Goal: Task Accomplishment & Management: Use online tool/utility

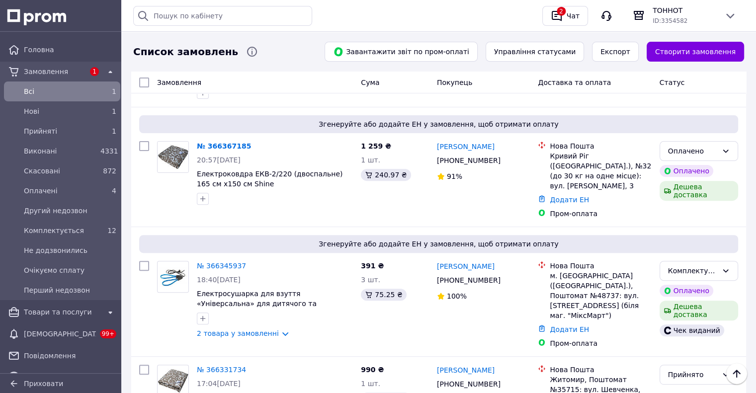
scroll to position [298, 0]
click at [218, 142] on link "№ 366367185" at bounding box center [224, 146] width 54 height 8
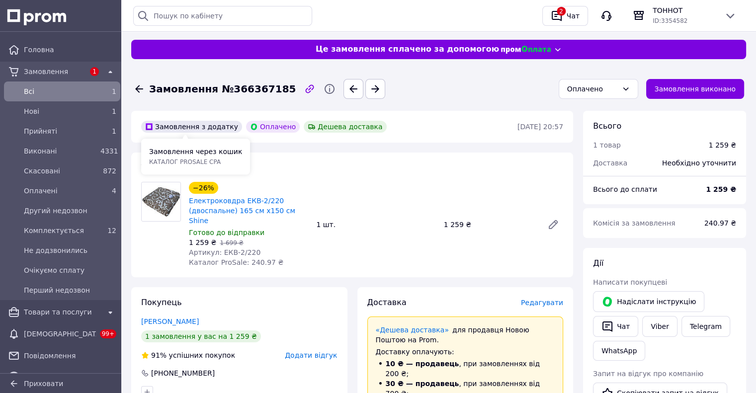
scroll to position [149, 0]
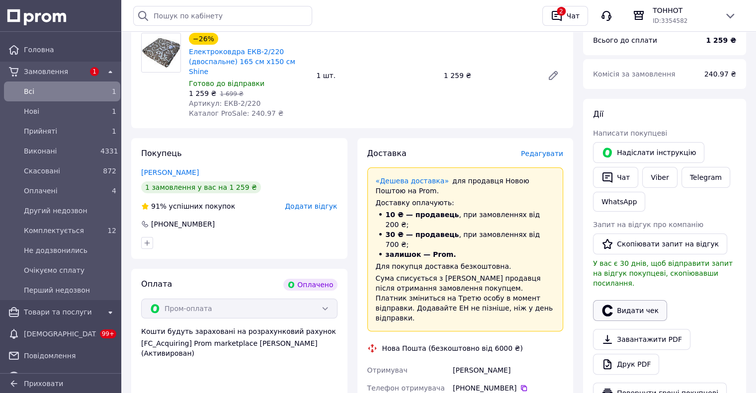
click at [633, 300] on button "Видати чек" at bounding box center [630, 310] width 74 height 21
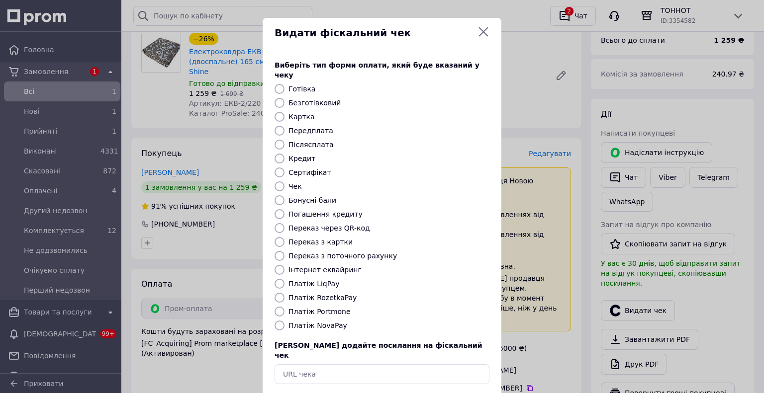
click at [306, 294] on label "Платіж RozetkaPay" at bounding box center [322, 298] width 68 height 8
click at [284, 293] on input "Платіж RozetkaPay" at bounding box center [280, 298] width 10 height 10
radio input "true"
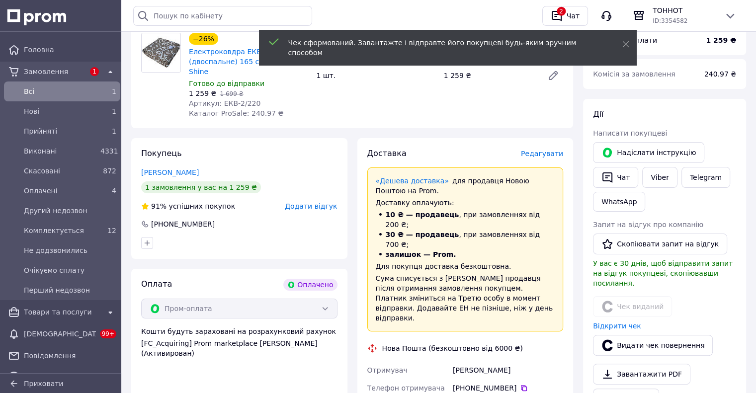
scroll to position [0, 0]
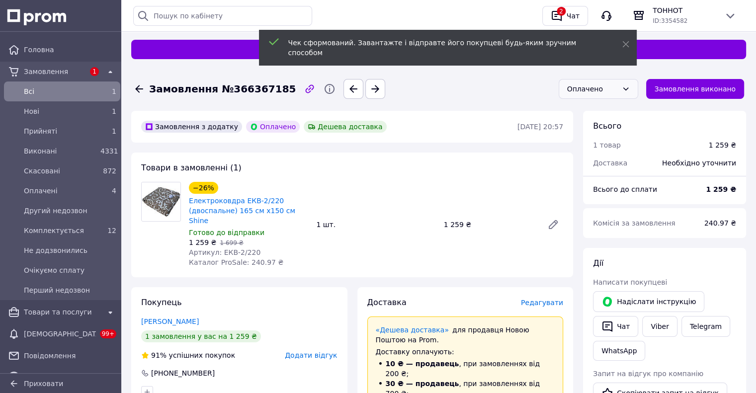
click at [630, 90] on icon at bounding box center [626, 89] width 8 height 8
click at [598, 183] on li "Комплектується" at bounding box center [606, 192] width 79 height 18
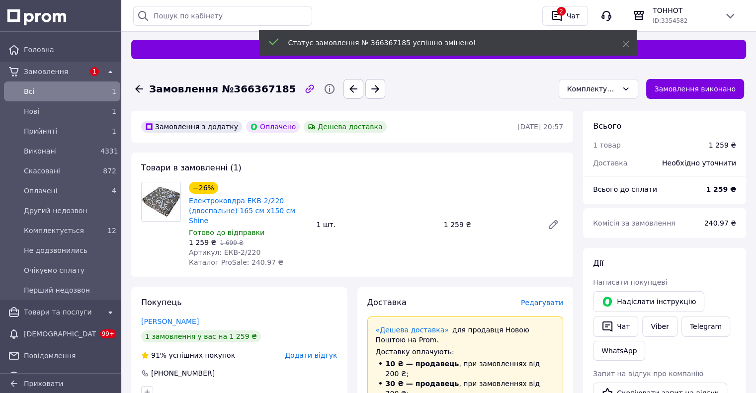
click at [137, 89] on icon at bounding box center [139, 88] width 8 height 7
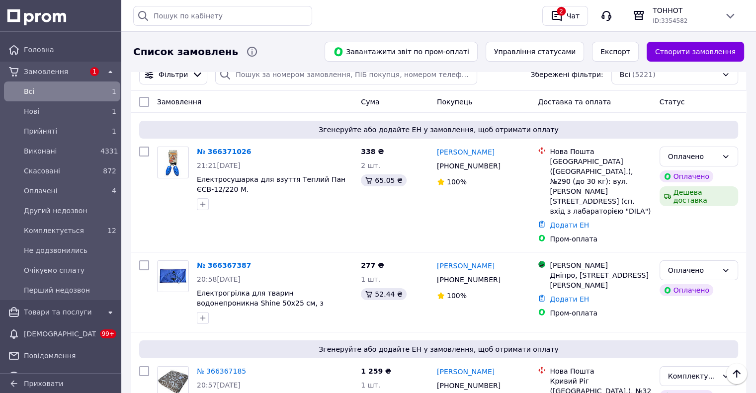
scroll to position [50, 0]
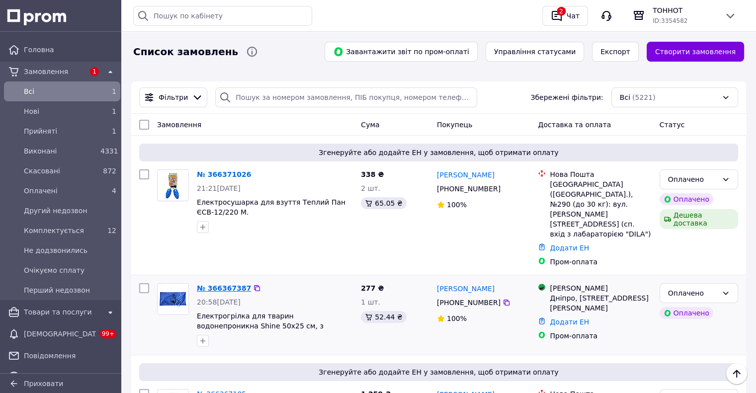
click at [228, 284] on link "№ 366367387" at bounding box center [224, 288] width 54 height 8
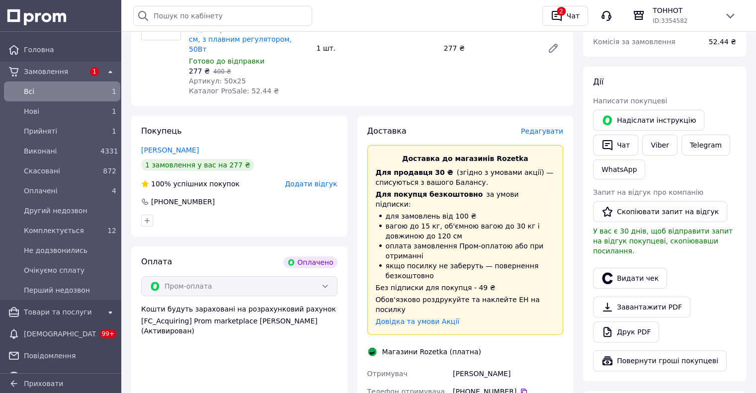
scroll to position [199, 0]
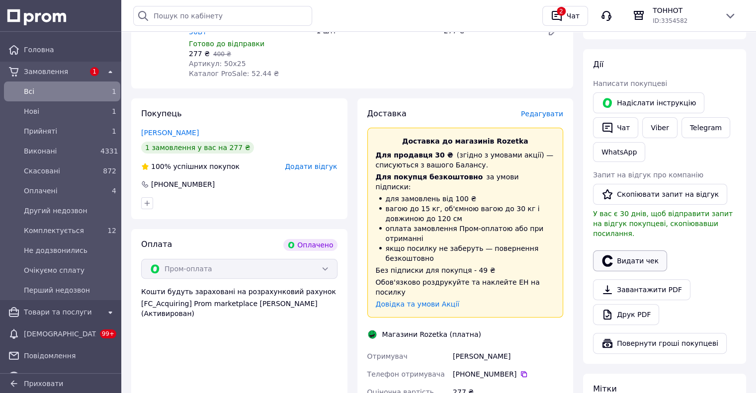
click at [603, 255] on icon "button" at bounding box center [608, 261] width 12 height 12
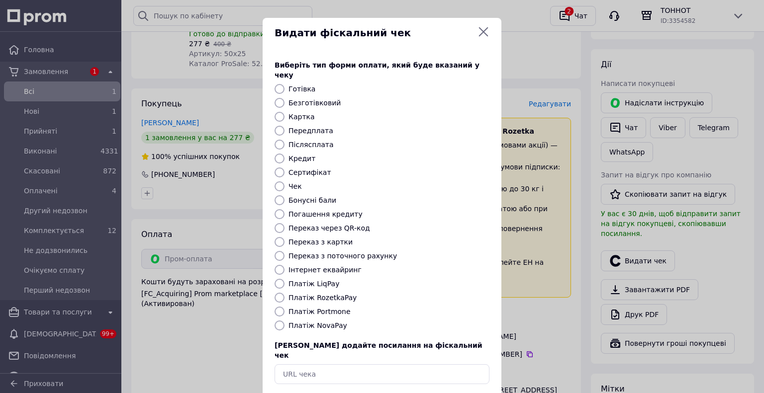
click at [300, 294] on label "Платіж RozetkaPay" at bounding box center [322, 298] width 68 height 8
click at [284, 293] on input "Платіж RozetkaPay" at bounding box center [280, 298] width 10 height 10
radio input "true"
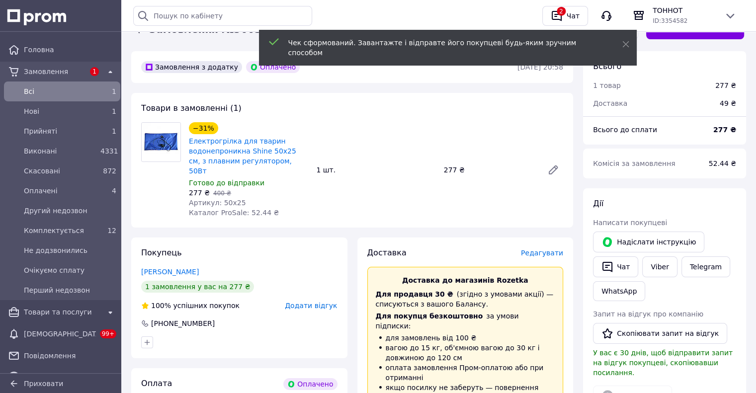
scroll to position [0, 0]
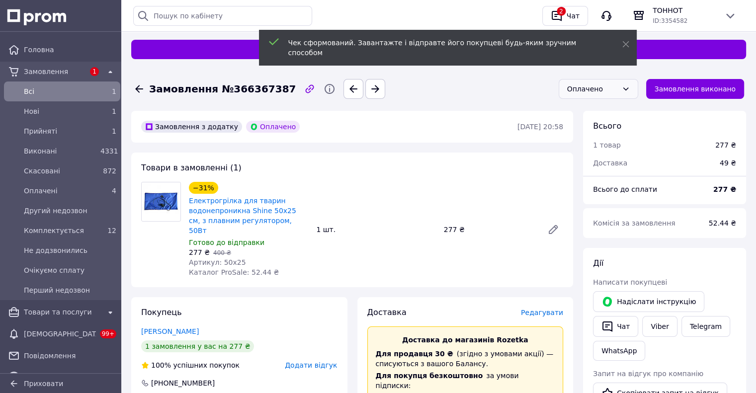
click at [630, 88] on icon at bounding box center [626, 89] width 8 height 8
click at [594, 183] on li "Комплектується" at bounding box center [606, 192] width 79 height 18
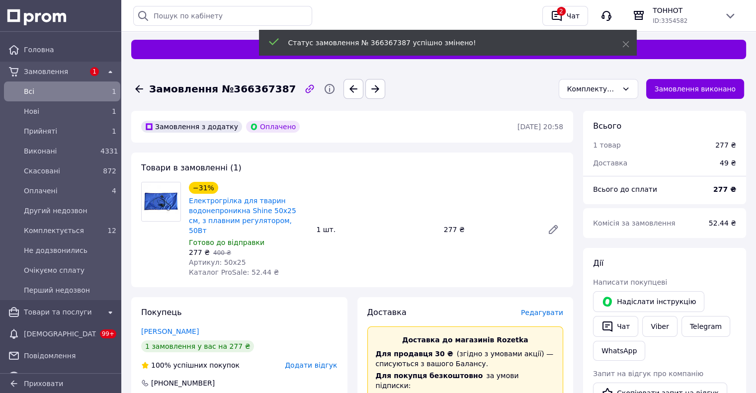
click at [137, 87] on icon at bounding box center [139, 89] width 12 height 12
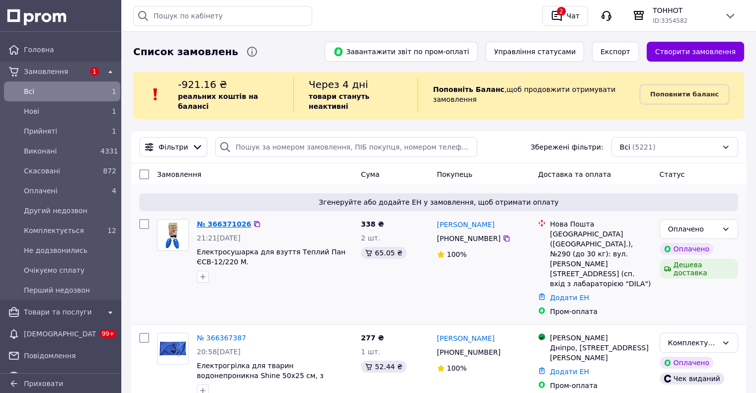
click at [228, 220] on link "№ 366371026" at bounding box center [224, 224] width 54 height 8
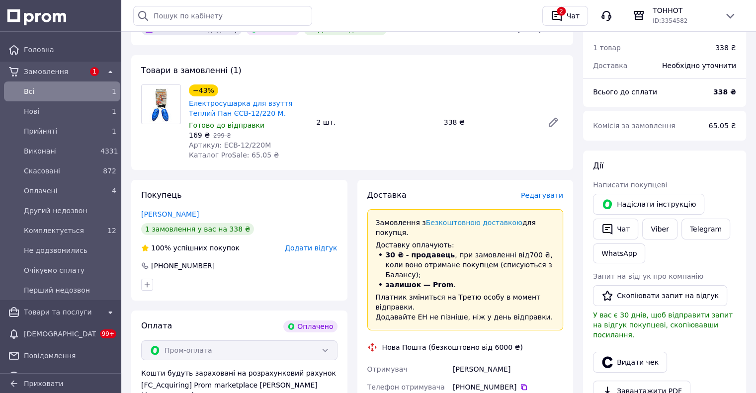
scroll to position [99, 0]
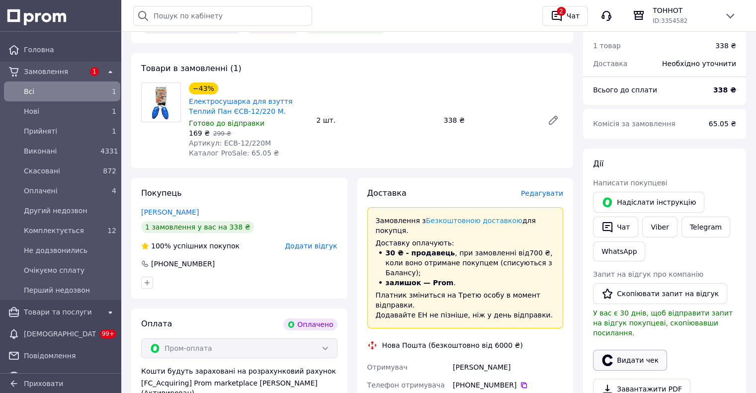
click at [639, 352] on button "Видати чек" at bounding box center [630, 360] width 74 height 21
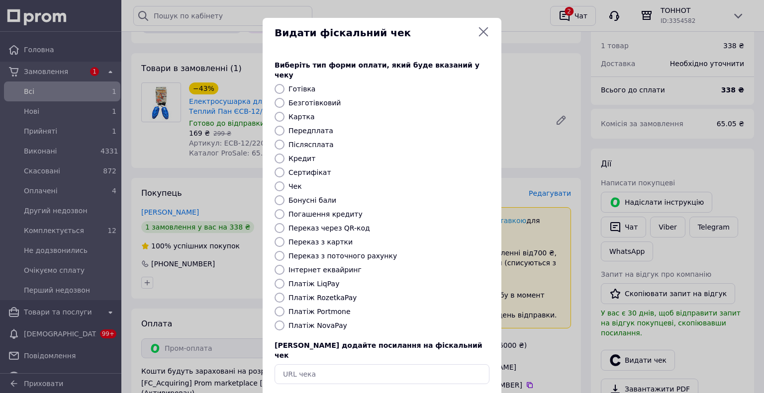
click at [327, 294] on label "Платіж RozetkaPay" at bounding box center [322, 298] width 68 height 8
click at [284, 293] on input "Платіж RozetkaPay" at bounding box center [280, 298] width 10 height 10
radio input "true"
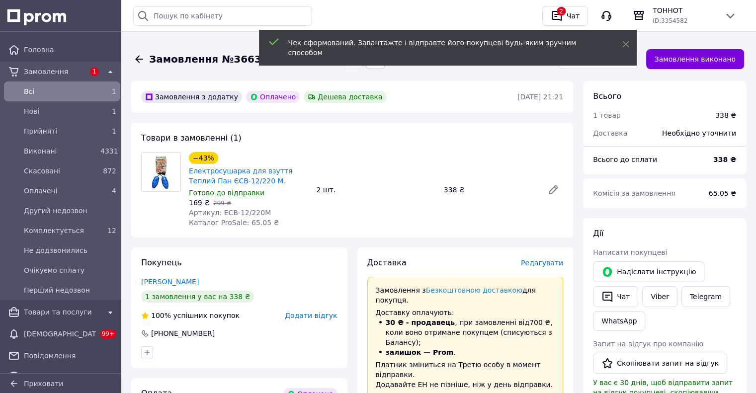
scroll to position [0, 0]
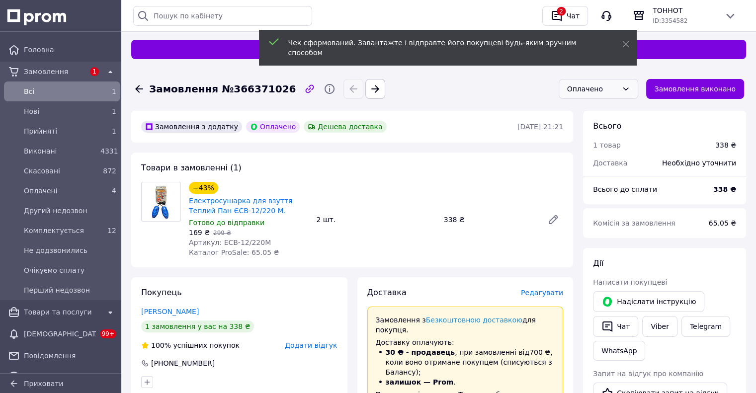
click at [630, 88] on icon at bounding box center [626, 89] width 8 height 8
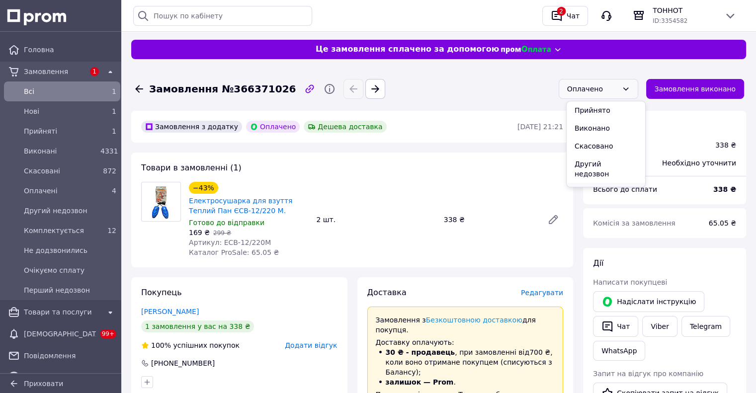
click at [600, 183] on li "Комплектується" at bounding box center [606, 192] width 79 height 18
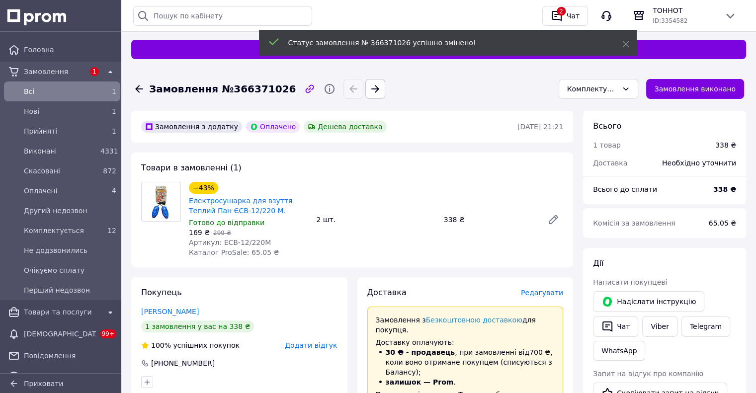
click at [137, 89] on icon at bounding box center [139, 88] width 8 height 7
